Goal: Transaction & Acquisition: Purchase product/service

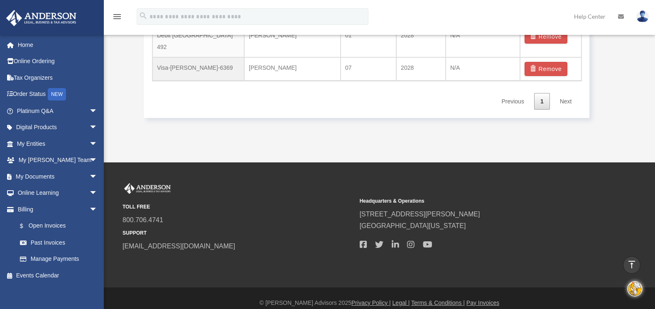
scroll to position [556, 0]
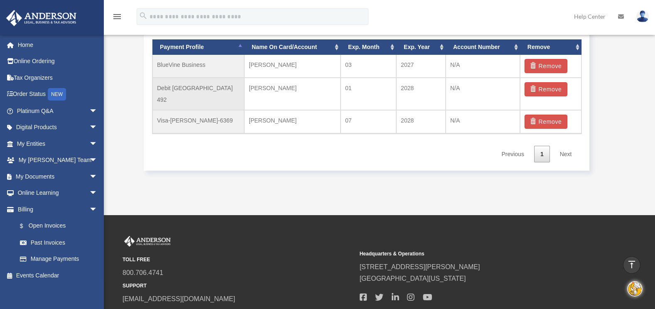
click at [176, 88] on td "Debit [GEOGRAPHIC_DATA] 492" at bounding box center [198, 94] width 92 height 32
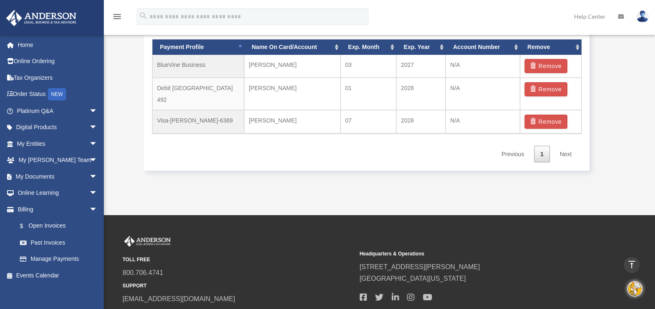
click at [565, 146] on link "Next" at bounding box center [566, 154] width 25 height 17
click at [240, 46] on th "Payment Profile" at bounding box center [198, 46] width 92 height 15
click at [239, 47] on th "Payment Profile" at bounding box center [198, 46] width 92 height 15
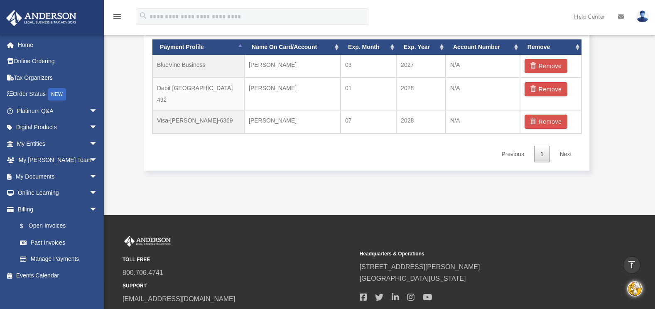
click at [239, 47] on th "Payment Profile" at bounding box center [198, 46] width 92 height 15
click at [239, 51] on th "Payment Profile" at bounding box center [198, 46] width 92 height 15
click at [335, 48] on th "Name On Card/Account" at bounding box center [292, 46] width 96 height 15
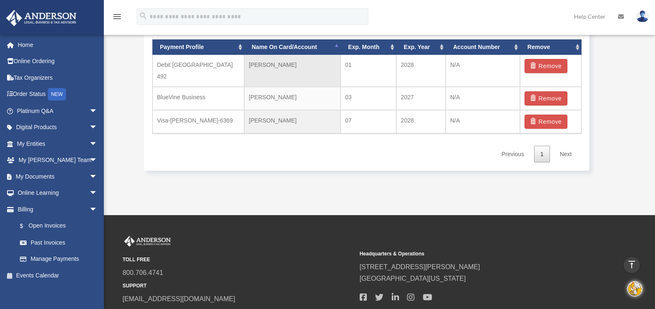
click at [352, 67] on td "01" at bounding box center [369, 71] width 56 height 32
click at [289, 65] on td "[PERSON_NAME]" at bounding box center [292, 71] width 96 height 32
click at [178, 64] on td "Debit [GEOGRAPHIC_DATA] 492" at bounding box center [198, 71] width 92 height 32
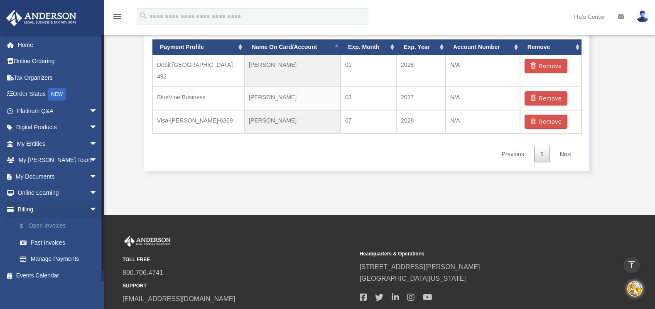
click at [43, 224] on link "$ Open Invoices" at bounding box center [61, 226] width 98 height 17
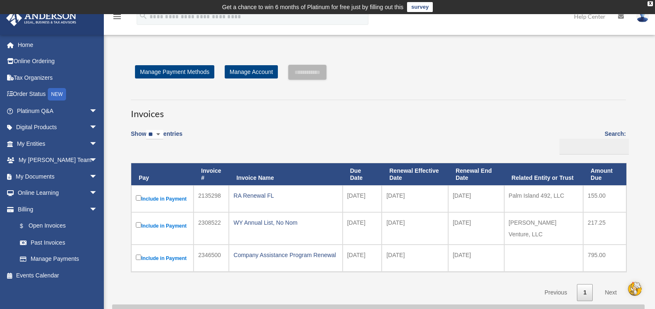
click at [152, 197] on label "Include in Payment" at bounding box center [162, 199] width 53 height 10
click at [324, 74] on input "**********" at bounding box center [307, 72] width 38 height 15
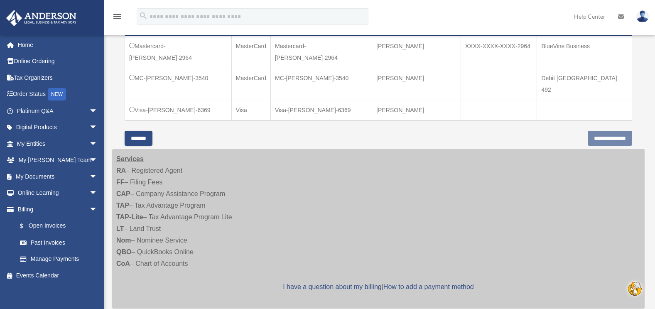
scroll to position [294, 0]
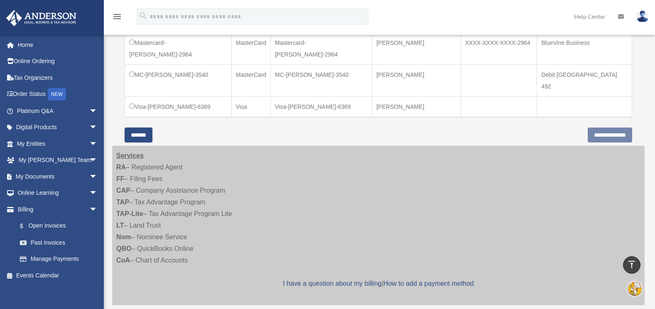
drag, startPoint x: 661, startPoint y: 183, endPoint x: 454, endPoint y: 127, distance: 214.6
click at [454, 146] on div "Services RA – Registered Agent FF – Filing Fees CAP – Company Assistance Progra…" at bounding box center [378, 225] width 532 height 159
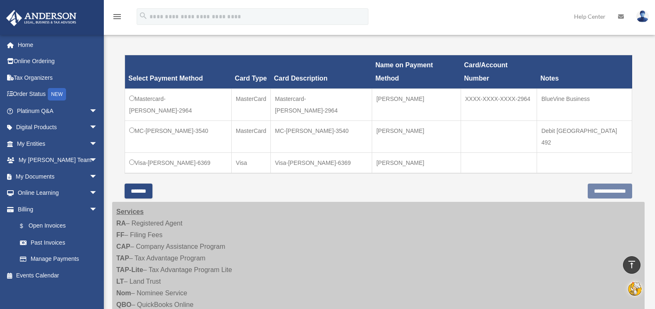
scroll to position [237, 0]
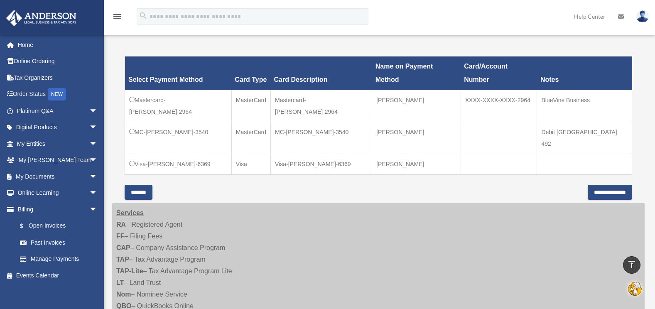
drag, startPoint x: 608, startPoint y: 155, endPoint x: 623, endPoint y: 191, distance: 38.9
click at [623, 203] on div "Services RA – Registered Agent FF – Filing Fees CAP – Company Assistance Progra…" at bounding box center [378, 282] width 532 height 159
click at [613, 185] on input "**********" at bounding box center [610, 192] width 44 height 15
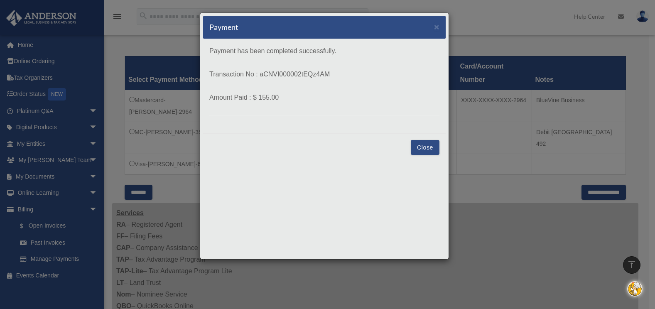
click at [426, 145] on button "Close" at bounding box center [425, 147] width 29 height 15
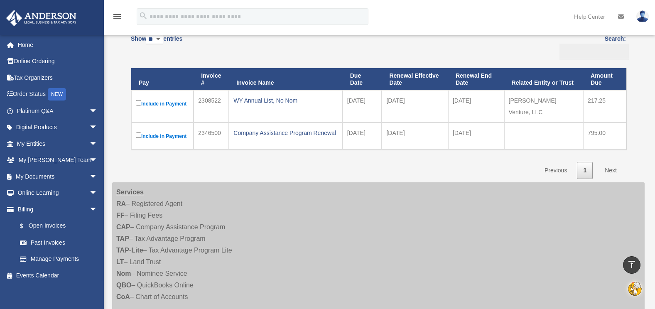
scroll to position [66, 0]
